Goal: Task Accomplishment & Management: Manage account settings

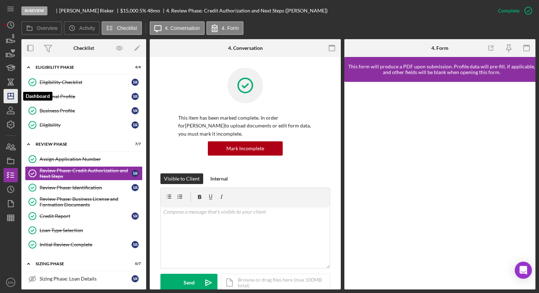
click at [14, 94] on icon "Icon/Dashboard" at bounding box center [11, 96] width 18 height 18
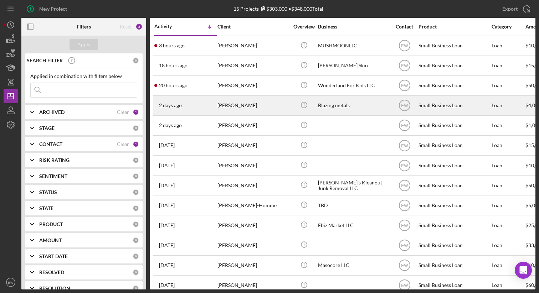
click at [188, 104] on div "[DATE] [PERSON_NAME]" at bounding box center [185, 105] width 62 height 19
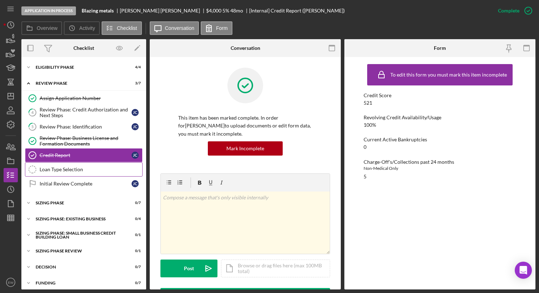
click at [96, 170] on div "Loan Type Selection" at bounding box center [91, 170] width 103 height 6
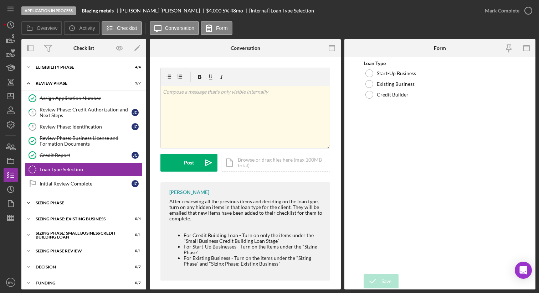
scroll to position [5, 0]
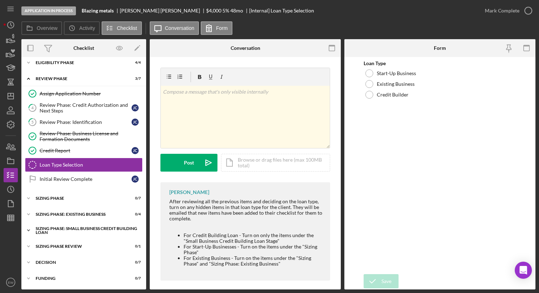
click at [71, 228] on div "Sizing Phase: Small Business Credit Building Loan" at bounding box center [87, 231] width 102 height 8
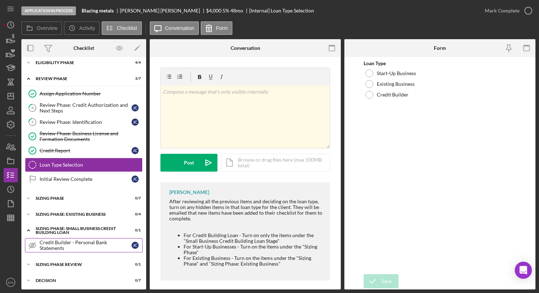
click at [105, 242] on div "Credit Builder - Personal Bank Statements" at bounding box center [86, 245] width 92 height 11
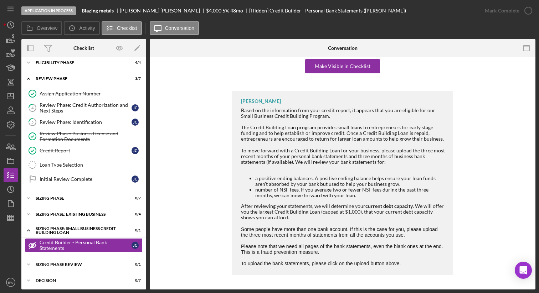
scroll to position [76, 0]
click at [82, 153] on div "Credit Report" at bounding box center [86, 151] width 92 height 6
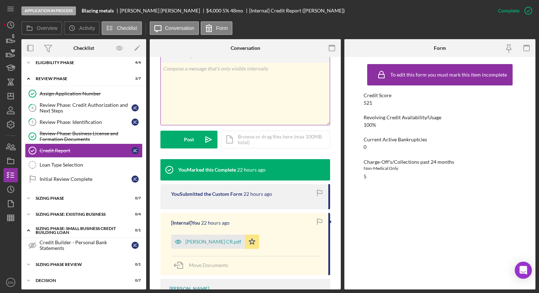
scroll to position [152, 0]
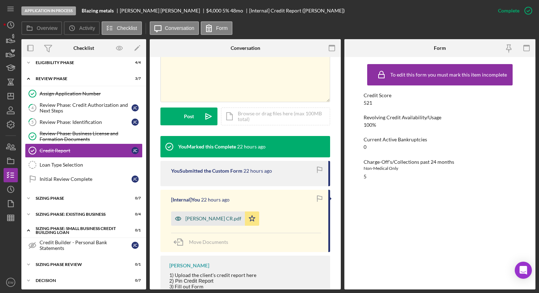
click at [222, 220] on div "[PERSON_NAME] CR.pdf" at bounding box center [213, 219] width 56 height 6
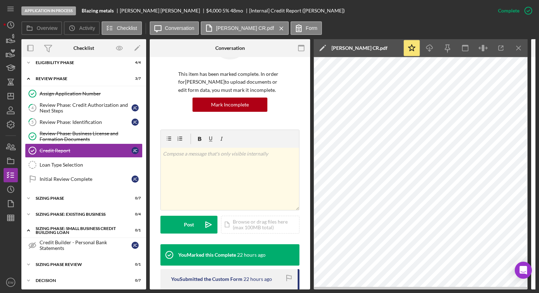
scroll to position [29, 0]
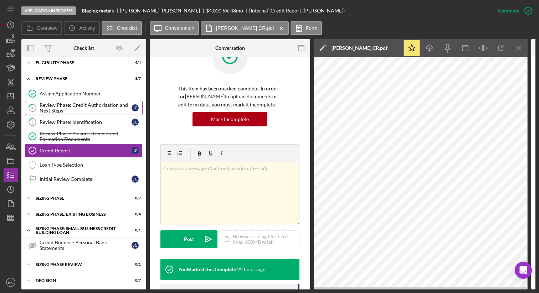
click at [102, 107] on div "Review Phase: Credit Authorization and Next Steps" at bounding box center [86, 107] width 92 height 11
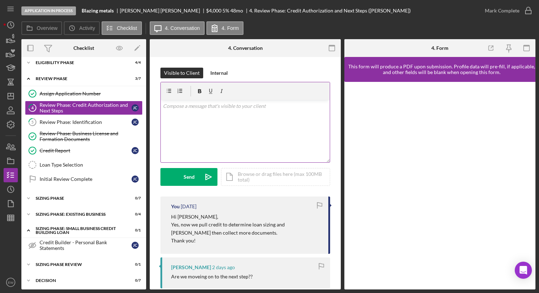
click at [193, 111] on div "v Color teal Color pink Remove color Add row above Add row below Add column bef…" at bounding box center [245, 131] width 169 height 62
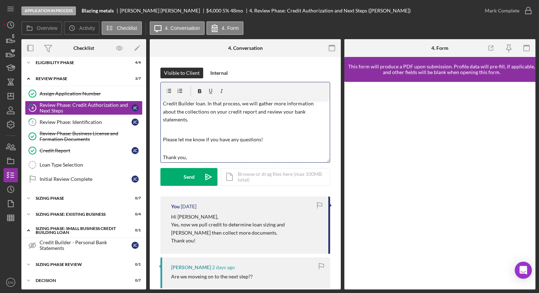
scroll to position [48, 0]
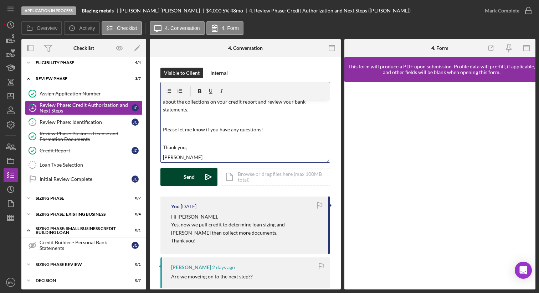
click at [181, 173] on button "Send Icon/icon-invite-send" at bounding box center [188, 177] width 57 height 18
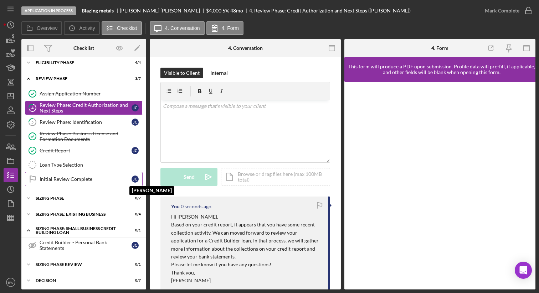
scroll to position [0, 0]
click at [101, 168] on div "Loan Type Selection" at bounding box center [91, 165] width 103 height 6
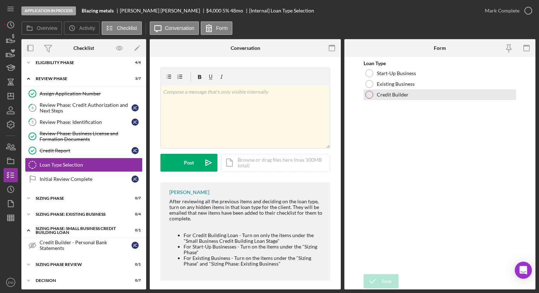
click at [370, 94] on div at bounding box center [369, 95] width 8 height 8
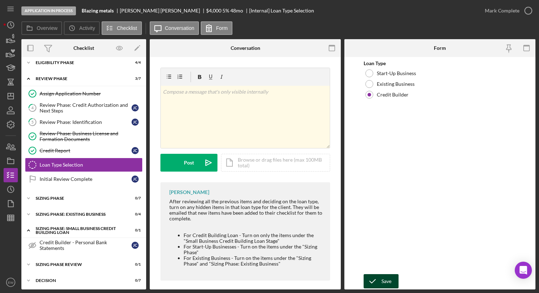
click at [375, 282] on icon "submit" at bounding box center [372, 281] width 18 height 18
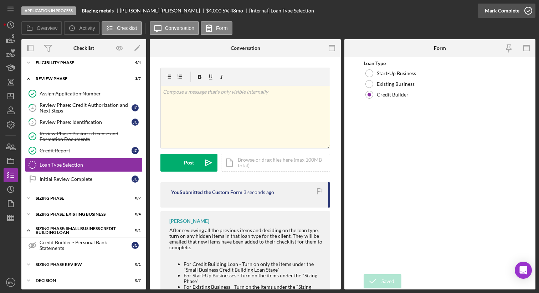
click at [528, 11] on icon "button" at bounding box center [528, 11] width 18 height 18
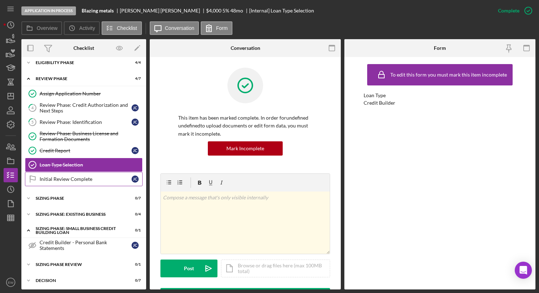
click at [90, 185] on link "Initial Review Complete Initial Review Complete [PERSON_NAME]" at bounding box center [84, 179] width 118 height 14
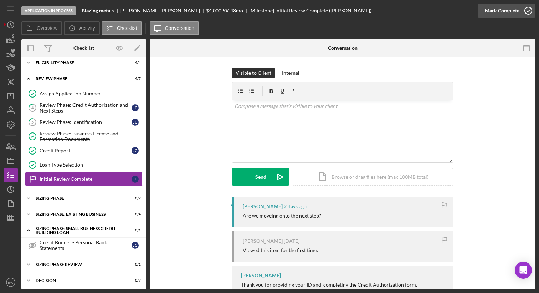
click at [528, 12] on icon "button" at bounding box center [528, 11] width 18 height 18
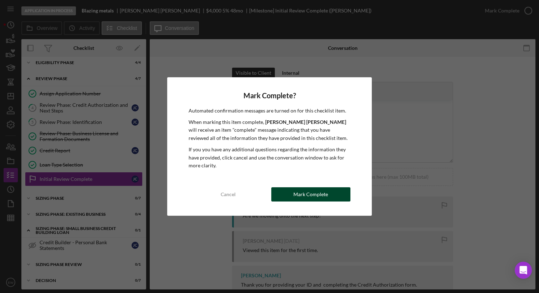
click at [307, 196] on div "Mark Complete" at bounding box center [310, 194] width 35 height 14
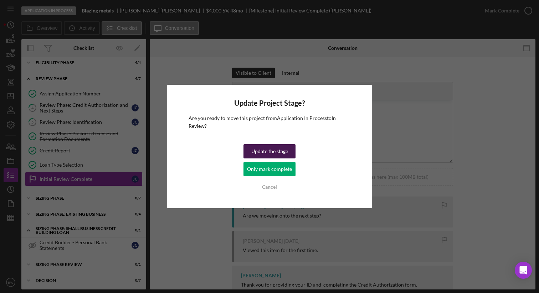
click at [268, 151] on div "Update the stage" at bounding box center [269, 151] width 37 height 14
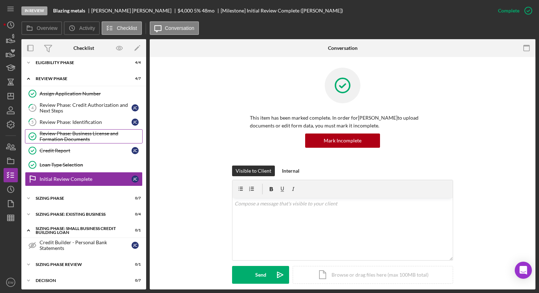
scroll to position [23, 0]
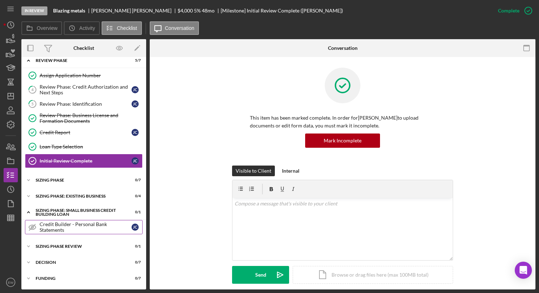
click at [92, 220] on link "Credit Builder - Personal Bank Statements Credit Builder - Personal Bank Statem…" at bounding box center [84, 227] width 118 height 14
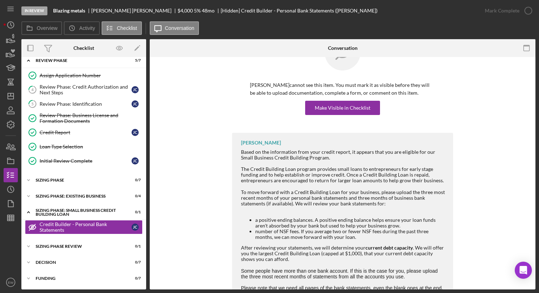
scroll to position [42, 0]
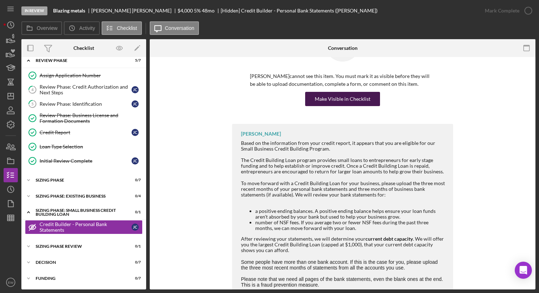
click at [346, 102] on div "Make Visible in Checklist" at bounding box center [343, 99] width 56 height 14
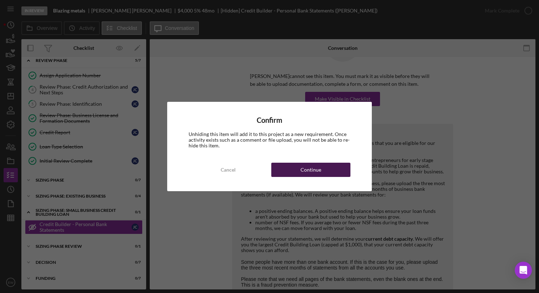
click at [321, 173] on button "Continue" at bounding box center [310, 170] width 79 height 14
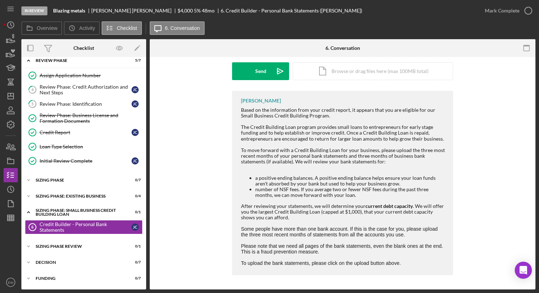
scroll to position [0, 0]
